Goal: Information Seeking & Learning: Learn about a topic

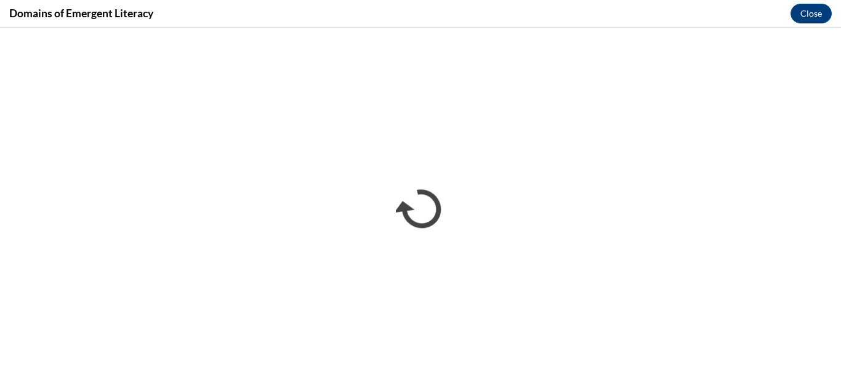
scroll to position [278, 0]
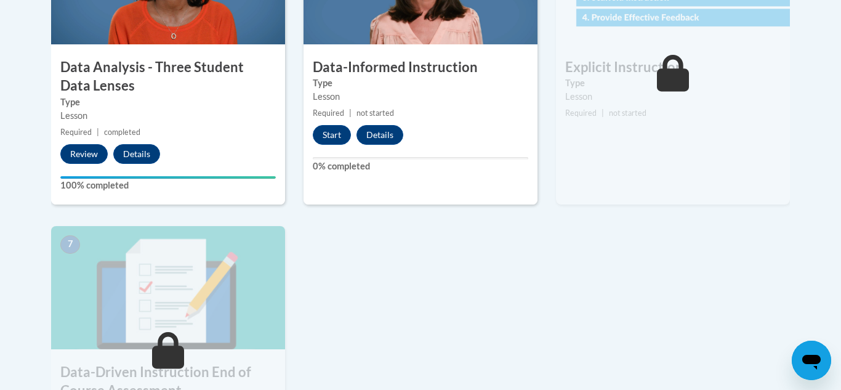
scroll to position [799, 0]
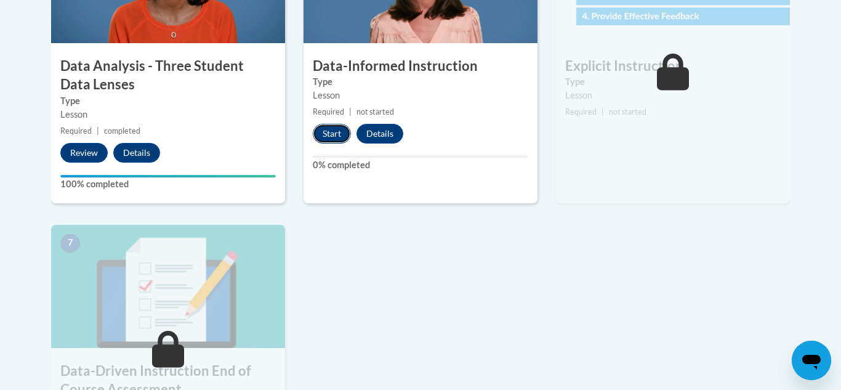
click at [343, 127] on button "Start" at bounding box center [332, 134] width 38 height 20
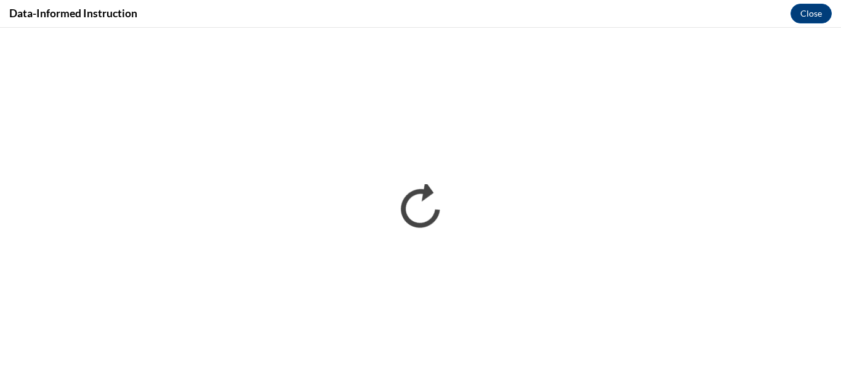
scroll to position [0, 0]
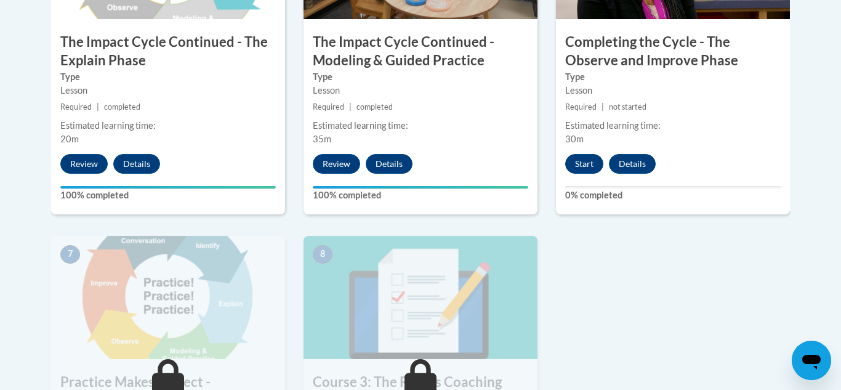
scroll to position [859, 0]
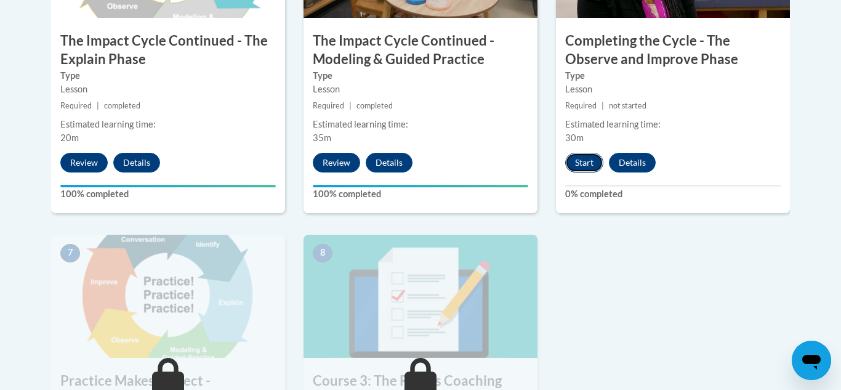
click at [584, 160] on button "Start" at bounding box center [584, 163] width 38 height 20
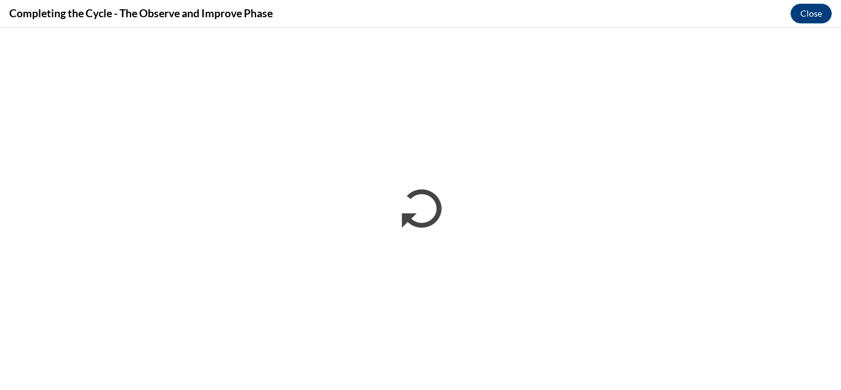
scroll to position [0, 0]
click at [549, 2] on div "Completing the Cycle - The Observe and Improve Phase Close" at bounding box center [420, 14] width 841 height 28
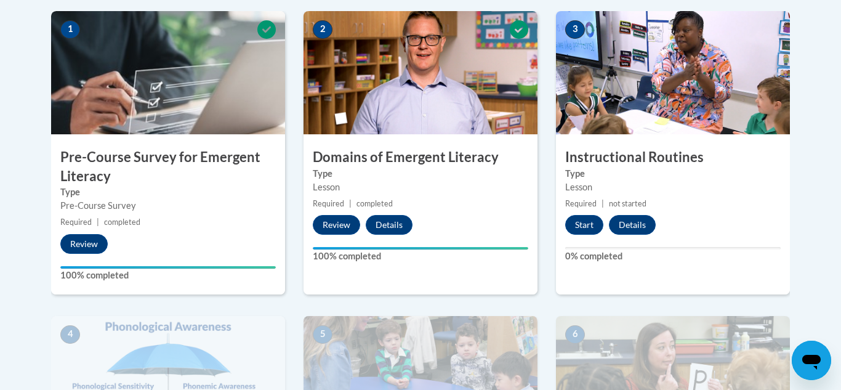
scroll to position [353, 0]
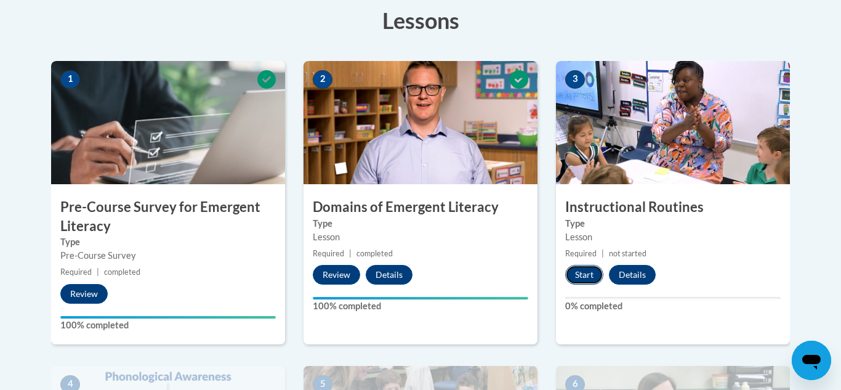
click at [575, 277] on button "Start" at bounding box center [584, 275] width 38 height 20
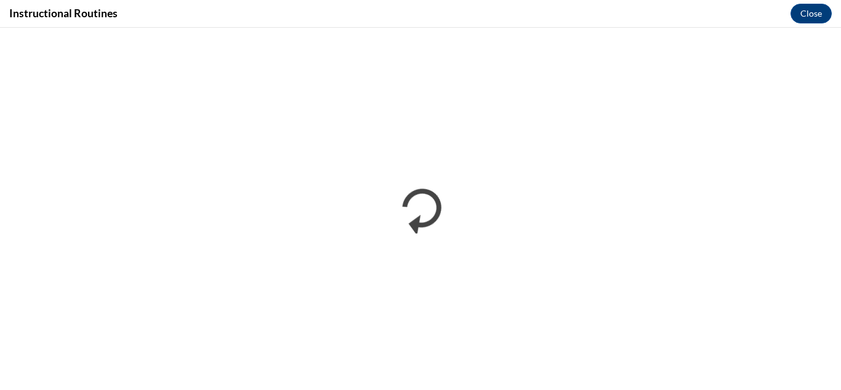
scroll to position [0, 0]
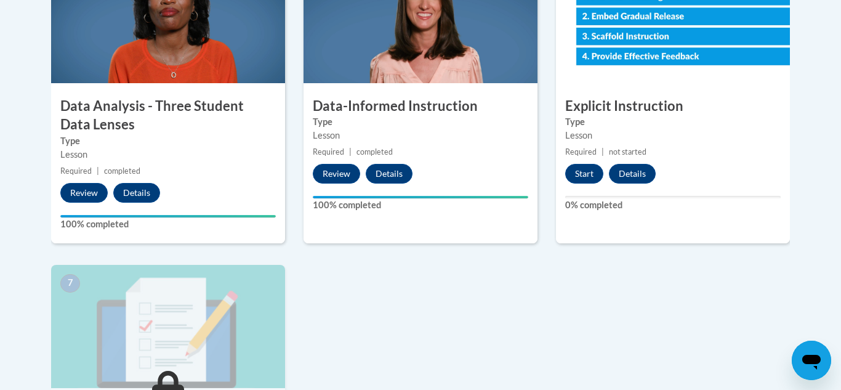
scroll to position [761, 0]
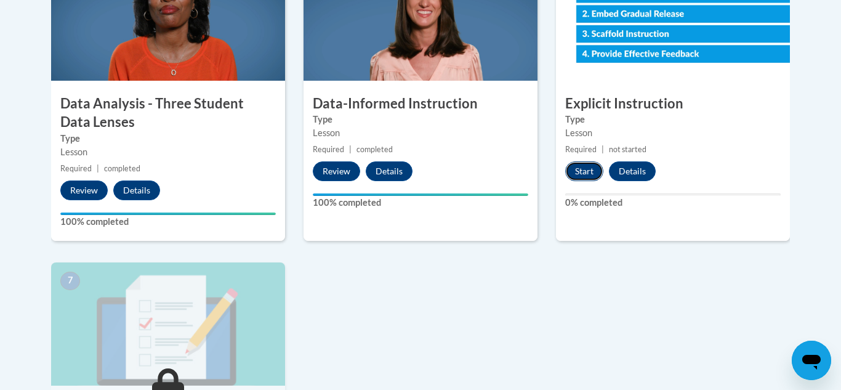
click at [581, 176] on button "Start" at bounding box center [584, 171] width 38 height 20
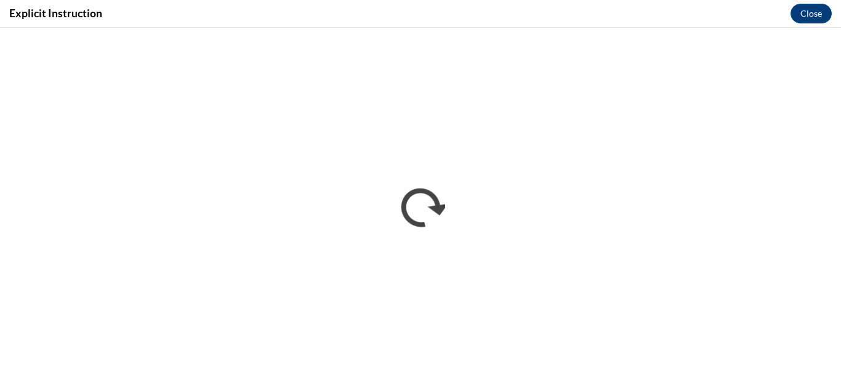
scroll to position [0, 0]
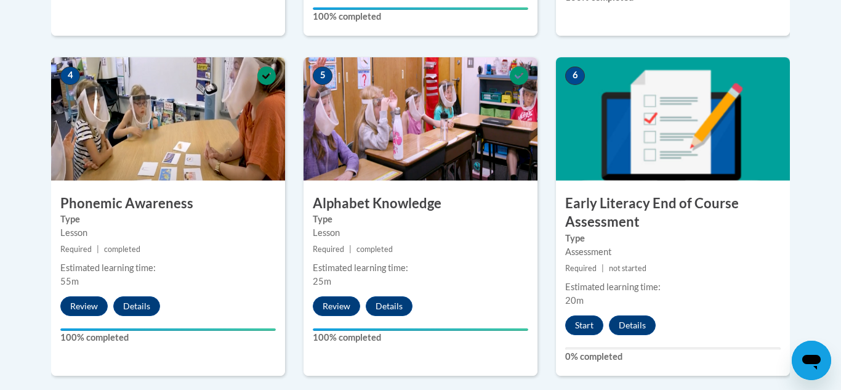
scroll to position [701, 0]
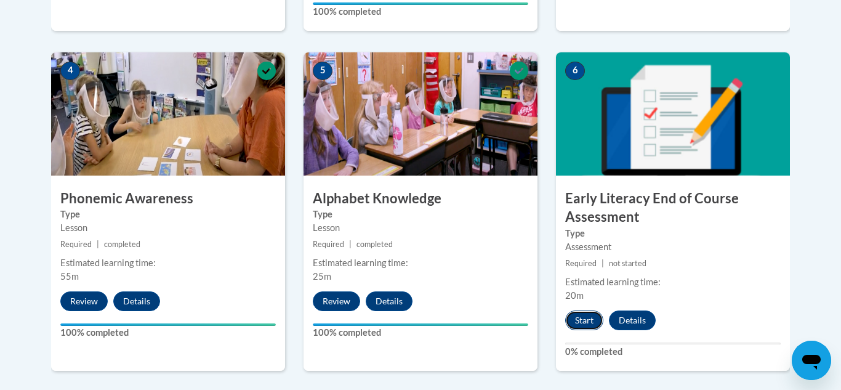
click at [593, 313] on button "Start" at bounding box center [584, 320] width 38 height 20
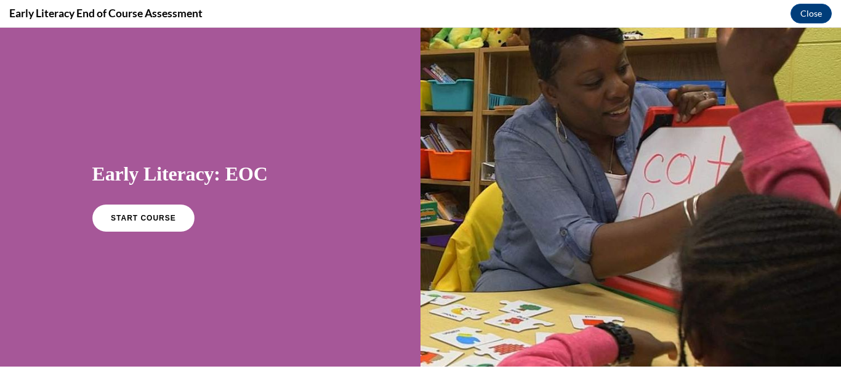
scroll to position [0, 0]
click at [123, 214] on span "START COURSE" at bounding box center [143, 218] width 68 height 9
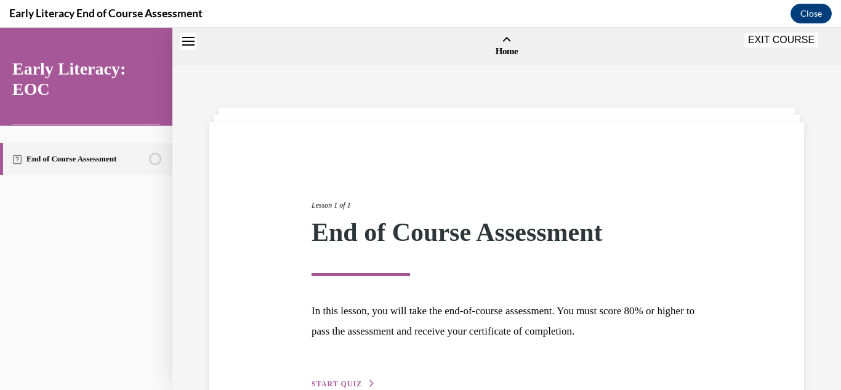
scroll to position [38, 0]
